Goal: Task Accomplishment & Management: Manage account settings

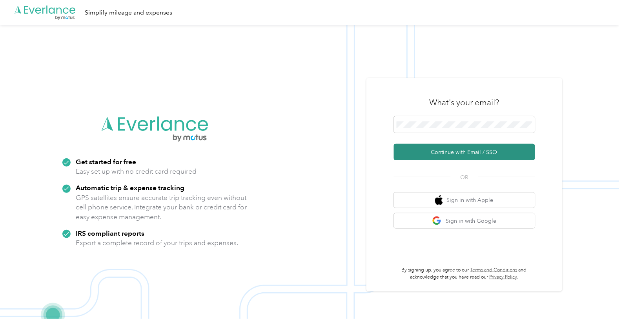
click at [462, 153] on button "Continue with Email / SSO" at bounding box center [464, 152] width 141 height 16
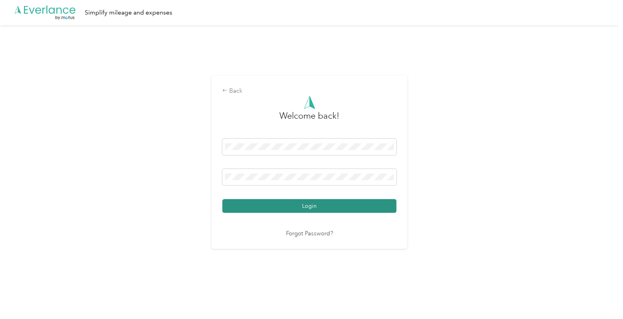
click at [311, 202] on button "Login" at bounding box center [310, 206] width 174 height 14
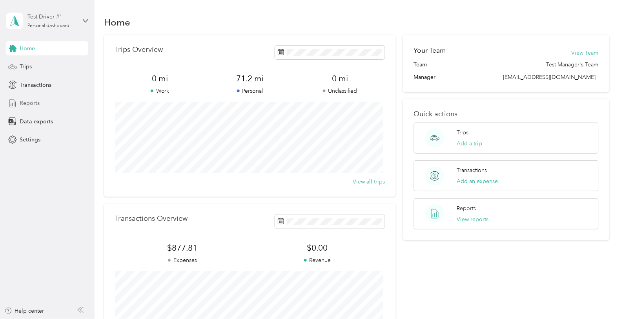
click at [21, 99] on span "Reports" at bounding box center [30, 103] width 20 height 8
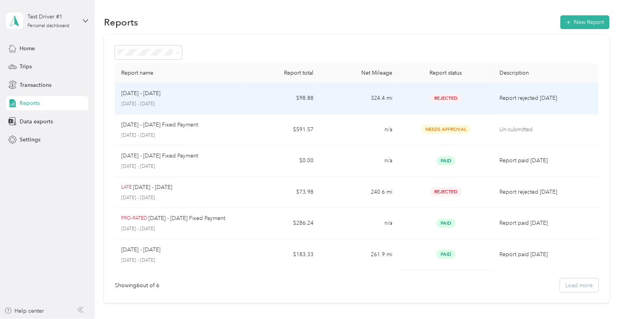
click at [183, 100] on p "[DATE] - [DATE]" at bounding box center [178, 103] width 114 height 7
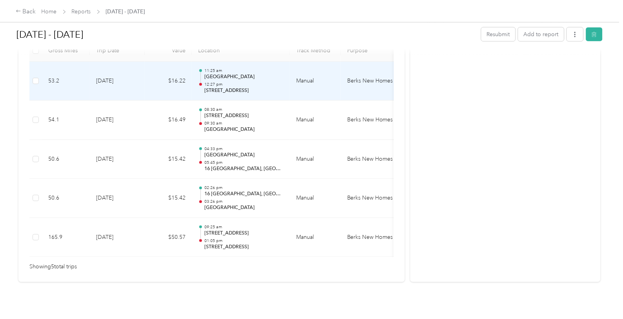
scroll to position [218, 0]
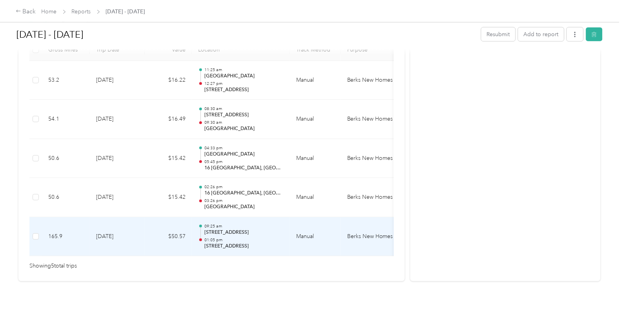
click at [320, 241] on td "Manual" at bounding box center [315, 236] width 51 height 39
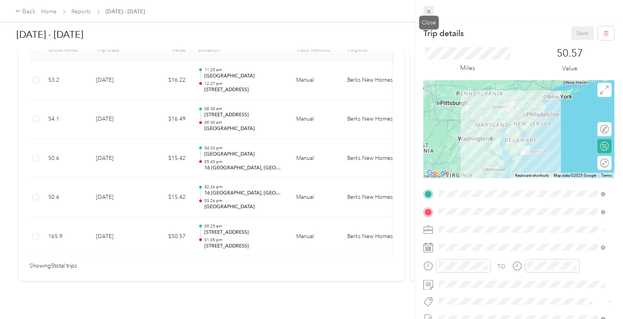
click at [429, 12] on icon at bounding box center [429, 11] width 7 height 7
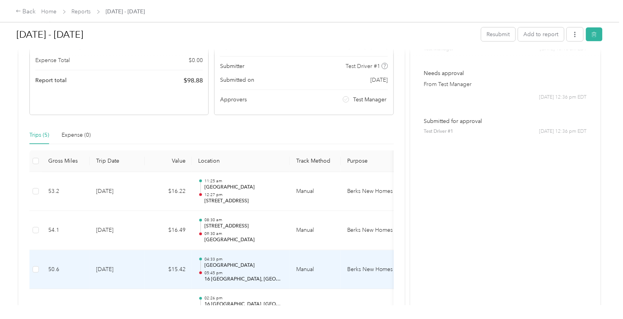
scroll to position [87, 0]
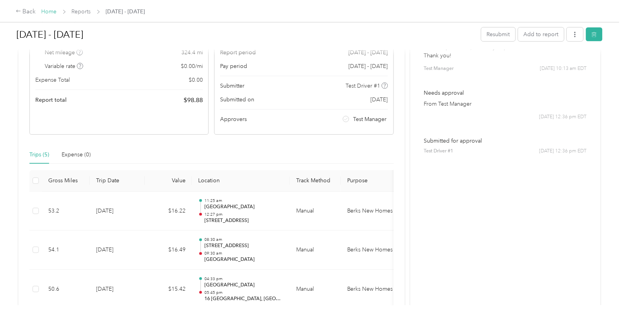
click at [42, 12] on link "Home" at bounding box center [49, 11] width 15 height 7
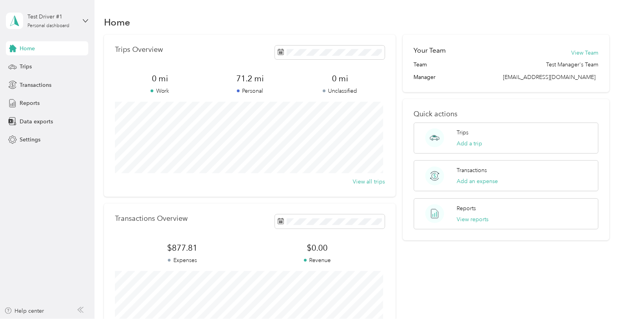
click at [84, 24] on div "Test Driver #1 Personal dashboard" at bounding box center [47, 20] width 82 height 27
click at [33, 64] on div "Log out" at bounding box center [28, 63] width 30 height 8
